Goal: Task Accomplishment & Management: Use online tool/utility

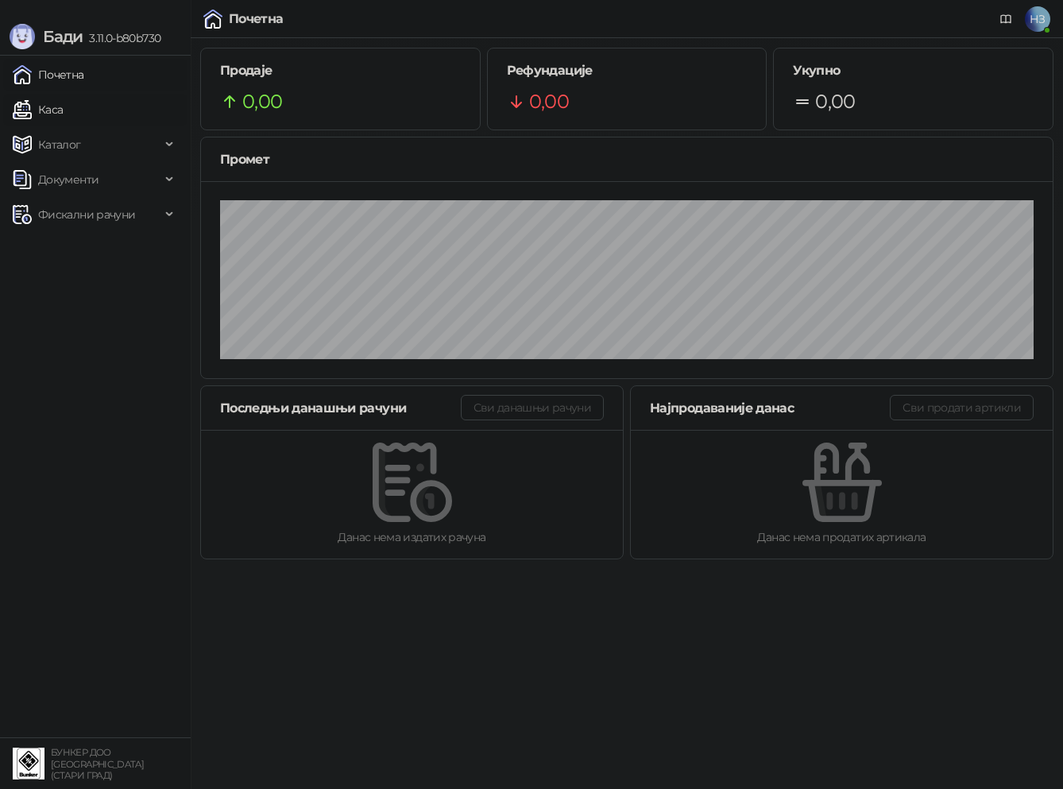
click at [63, 111] on link "Каса" at bounding box center [38, 110] width 50 height 32
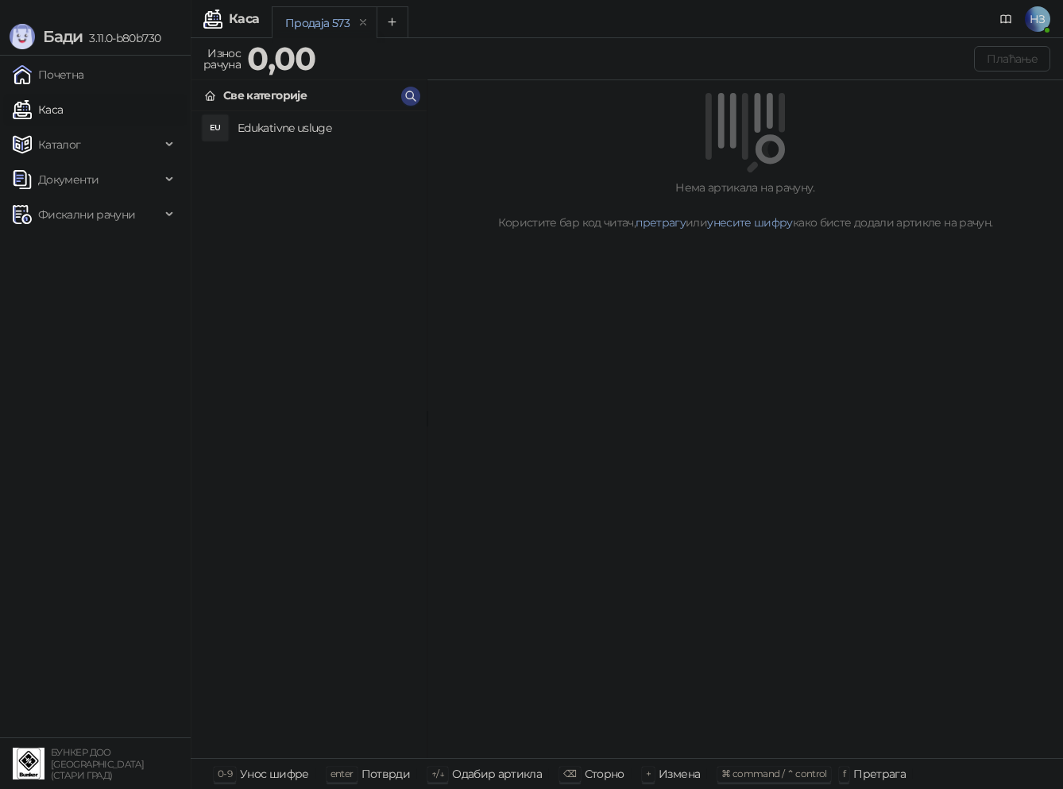
click at [295, 119] on h4 "Edukativne usluge" at bounding box center [325, 127] width 176 height 25
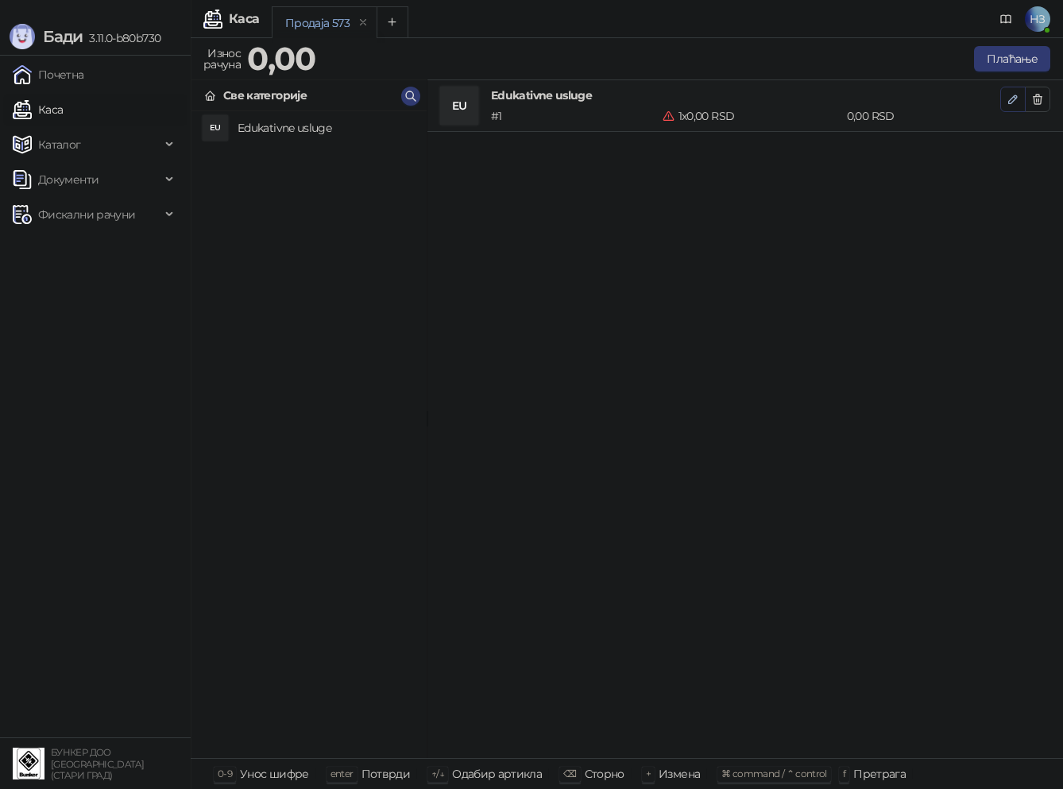
click at [1011, 102] on icon "button" at bounding box center [1013, 99] width 8 height 8
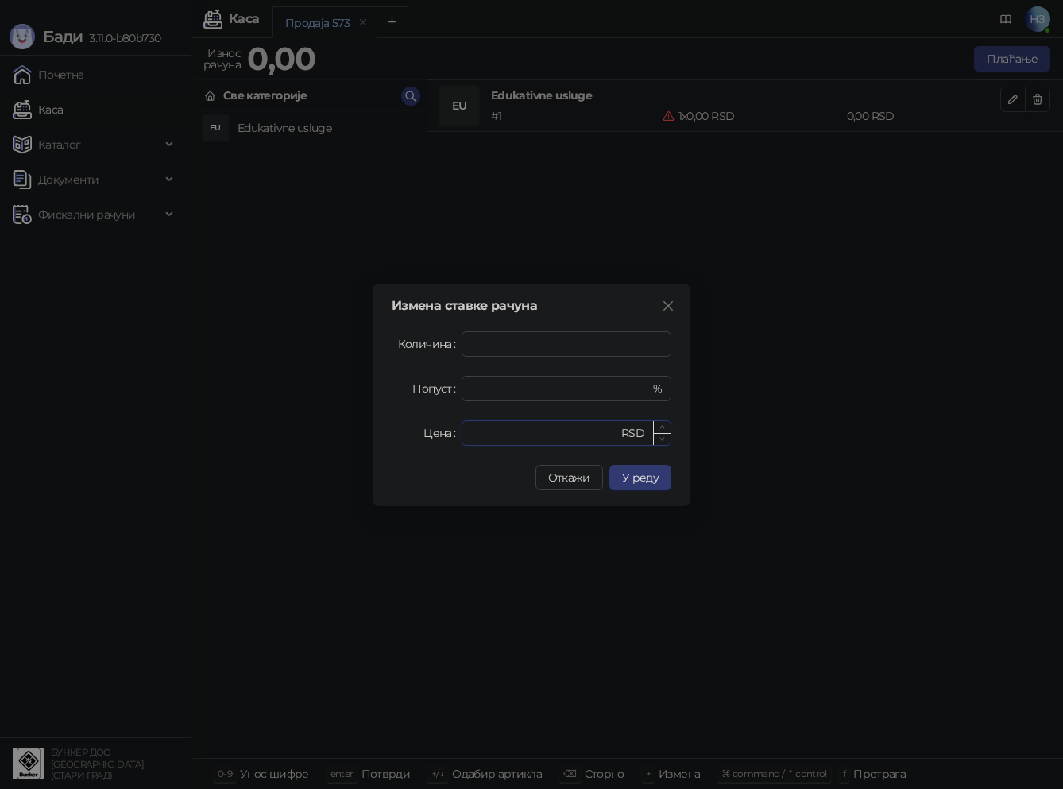
click at [517, 430] on input "*" at bounding box center [544, 433] width 147 height 24
drag, startPoint x: 512, startPoint y: 435, endPoint x: 450, endPoint y: 434, distance: 61.9
click at [450, 434] on div "Цена * RSD" at bounding box center [532, 432] width 280 height 25
type input "****"
click at [648, 480] on span "У реду" at bounding box center [640, 477] width 37 height 14
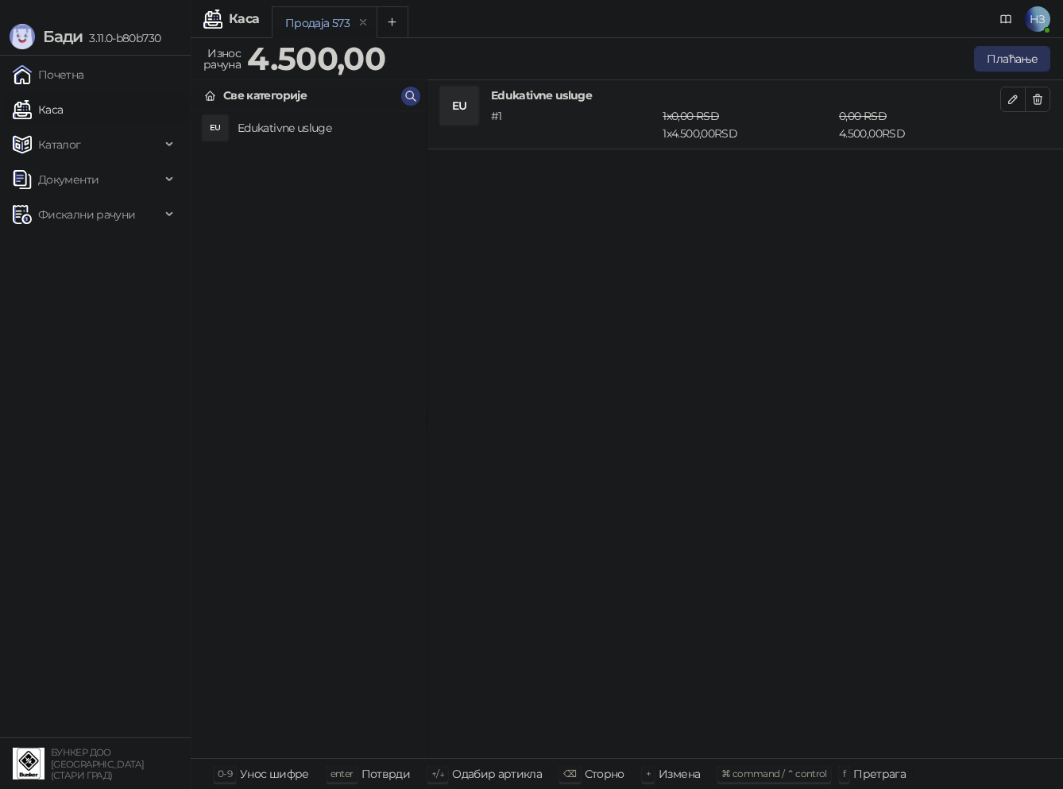
click at [1017, 57] on button "Плаћање" at bounding box center [1012, 58] width 76 height 25
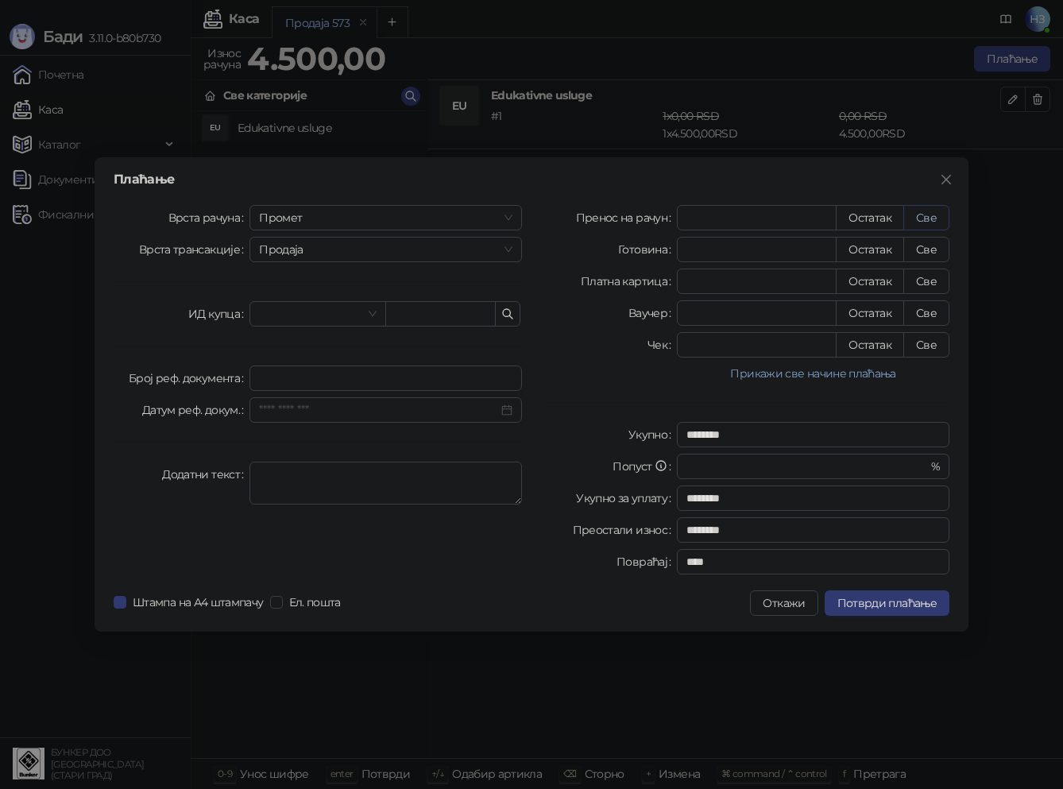
click at [924, 218] on button "Све" at bounding box center [926, 217] width 46 height 25
type input "****"
click at [888, 603] on span "Потврди плаћање" at bounding box center [886, 603] width 99 height 14
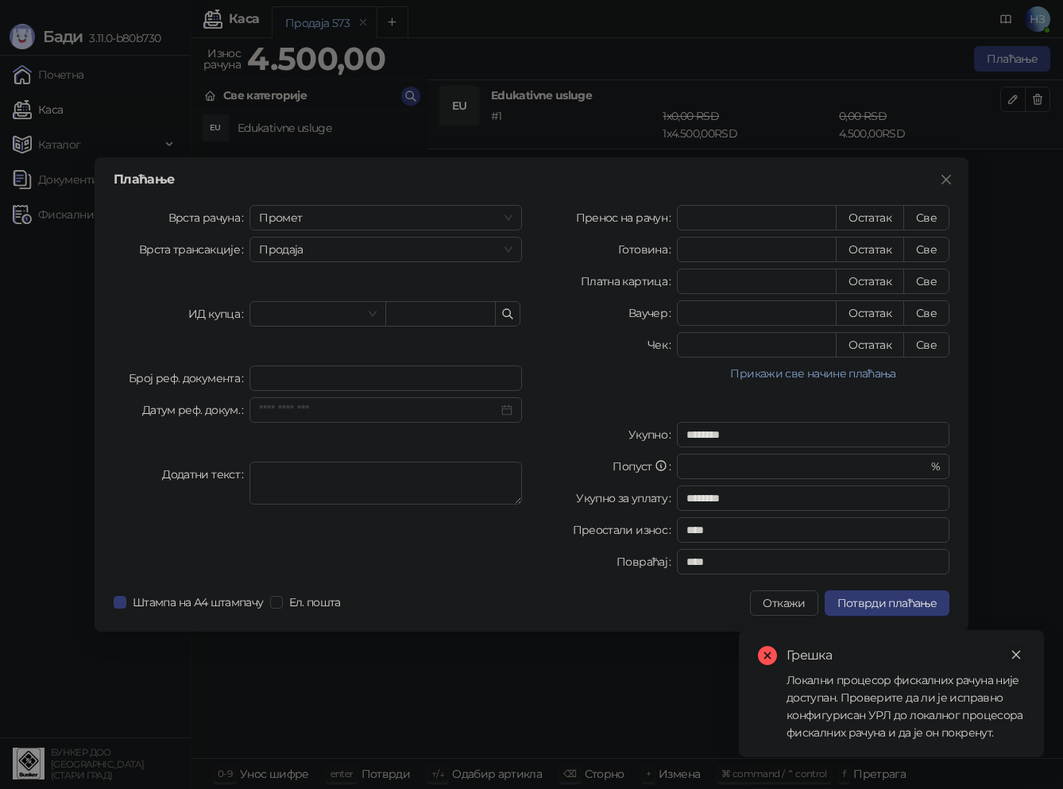
click at [1015, 654] on icon "close" at bounding box center [1016, 654] width 9 height 9
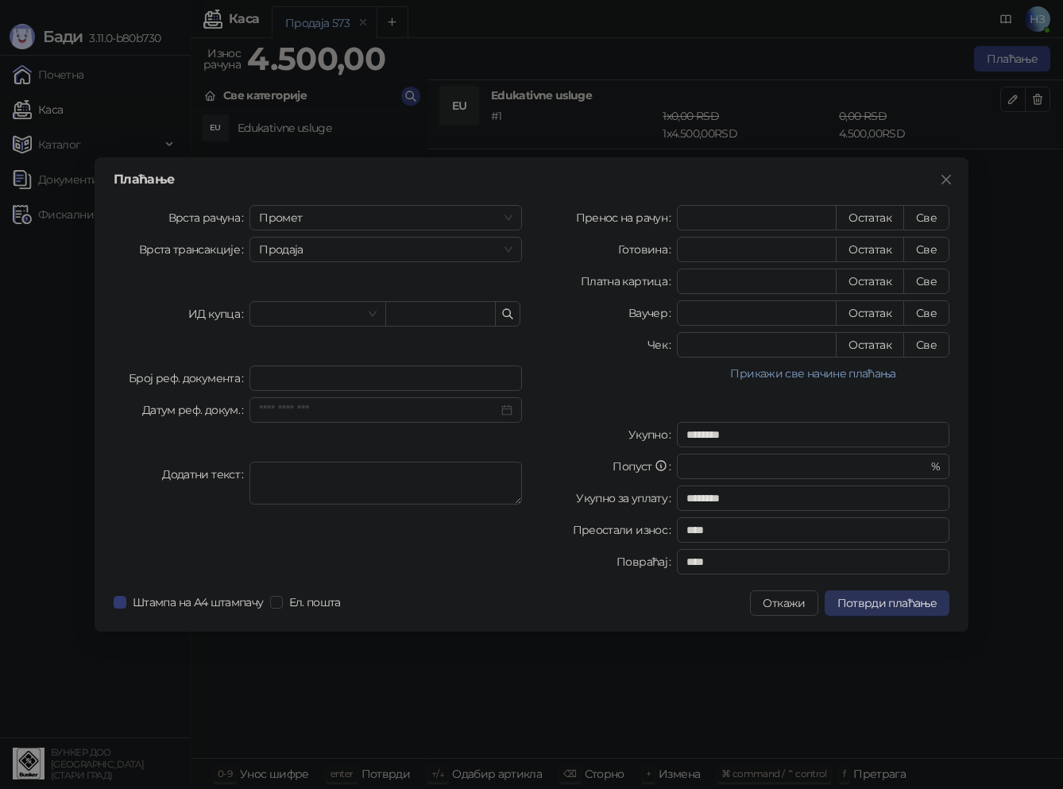
click at [878, 605] on span "Потврди плаћање" at bounding box center [886, 603] width 99 height 14
